Goal: Task Accomplishment & Management: Manage account settings

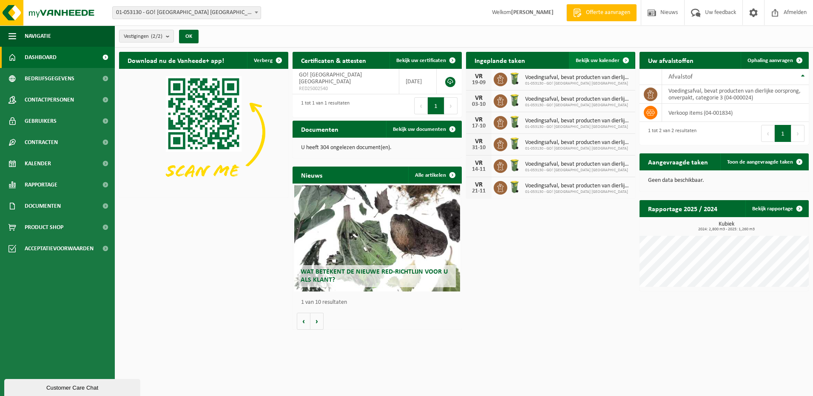
click at [625, 57] on span at bounding box center [625, 60] width 17 height 17
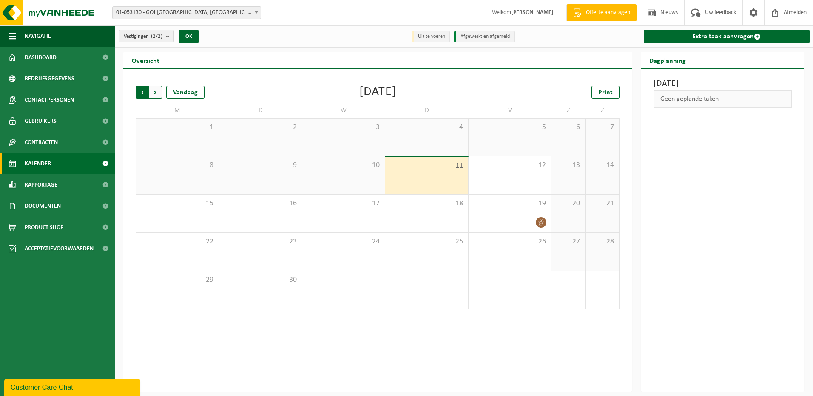
click at [155, 93] on span "Volgende" at bounding box center [155, 92] width 13 height 13
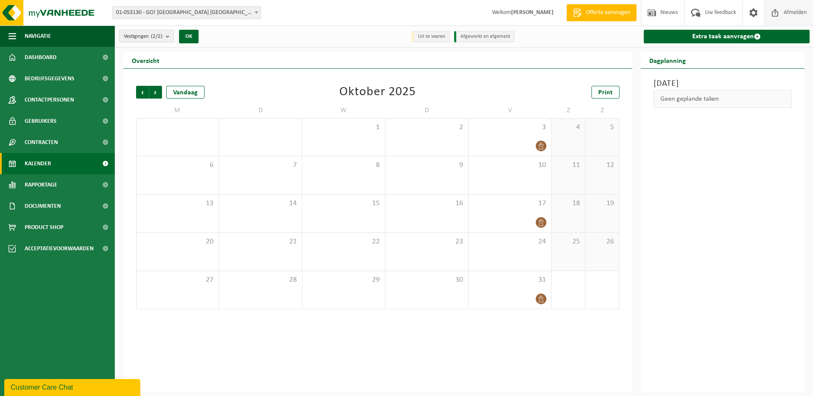
click at [797, 11] on span "Afmelden" at bounding box center [794, 12] width 27 height 25
